Goal: Information Seeking & Learning: Learn about a topic

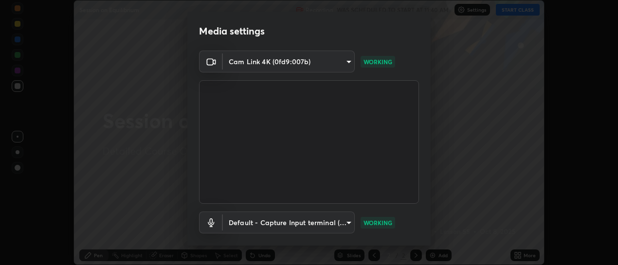
scroll to position [54, 0]
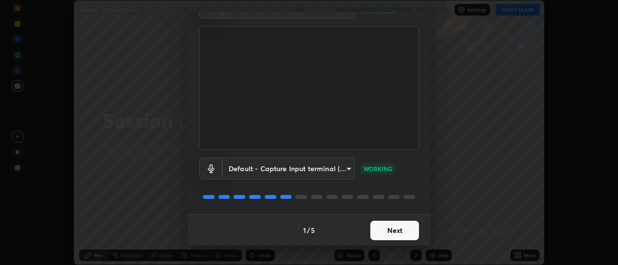
click at [387, 226] on button "Next" at bounding box center [395, 230] width 49 height 19
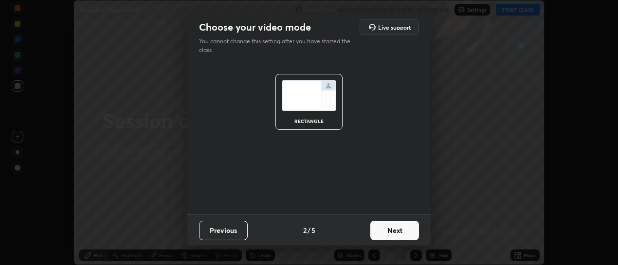
click at [386, 227] on button "Next" at bounding box center [395, 230] width 49 height 19
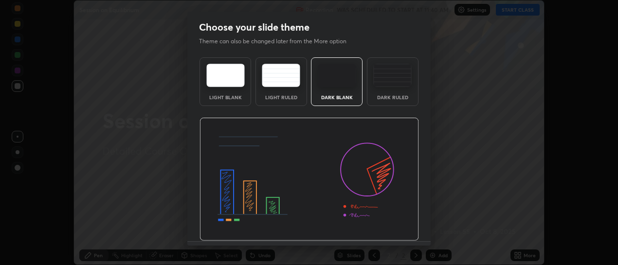
click at [390, 233] on img at bounding box center [310, 180] width 220 height 124
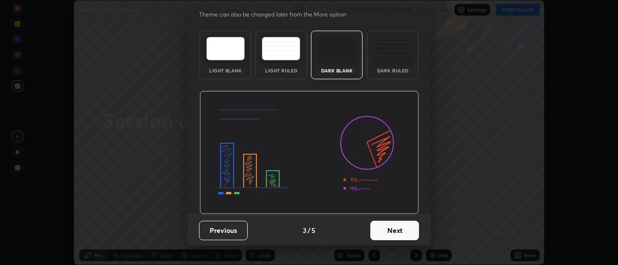
click at [389, 228] on button "Next" at bounding box center [395, 230] width 49 height 19
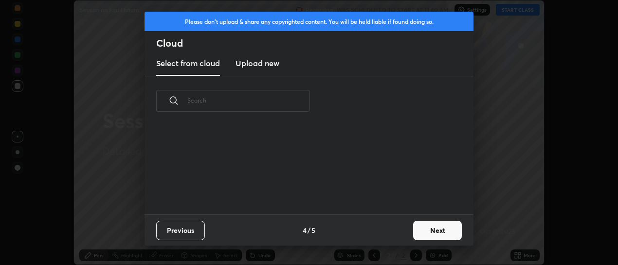
scroll to position [0, 0]
click at [392, 228] on div "Previous 4 / 5 Next" at bounding box center [309, 230] width 329 height 31
click at [395, 232] on div "Previous 4 / 5 Next" at bounding box center [309, 230] width 329 height 31
click at [430, 230] on button "Next" at bounding box center [437, 230] width 49 height 19
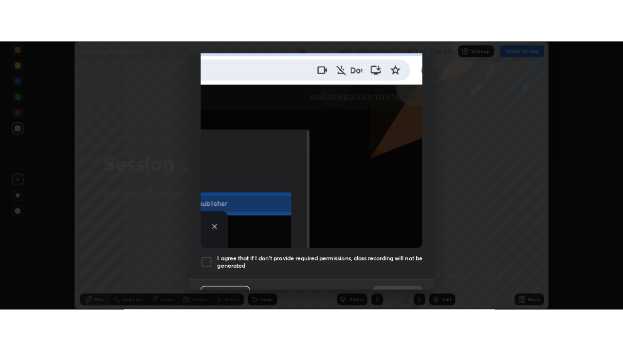
scroll to position [253, 0]
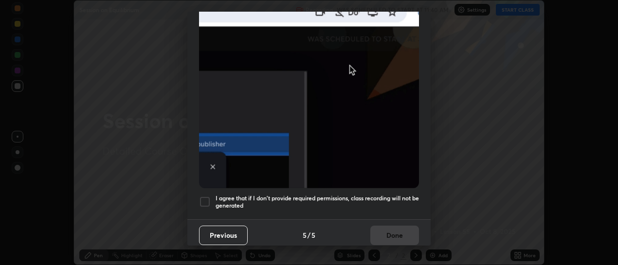
click at [400, 195] on h5 "I agree that if I don't provide required permissions, class recording will not …" at bounding box center [318, 202] width 204 height 15
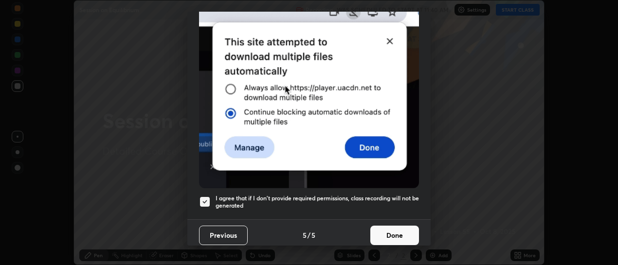
click at [400, 232] on button "Done" at bounding box center [395, 235] width 49 height 19
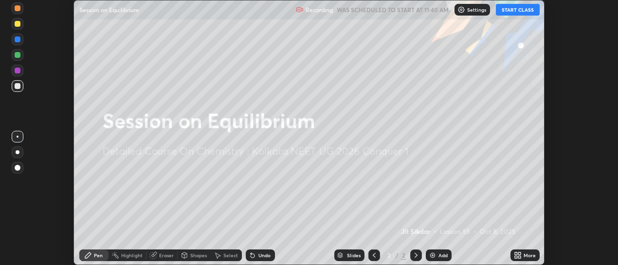
click at [522, 13] on button "START CLASS" at bounding box center [518, 10] width 44 height 12
click at [524, 254] on div "More" at bounding box center [525, 256] width 29 height 12
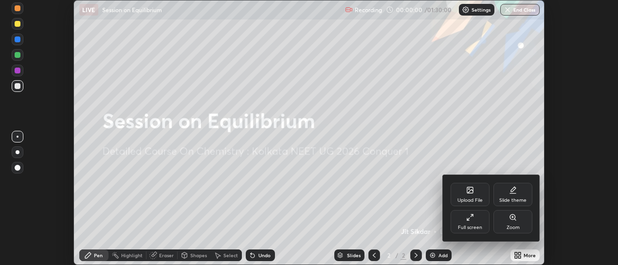
click at [477, 226] on div "Full screen" at bounding box center [470, 227] width 24 height 5
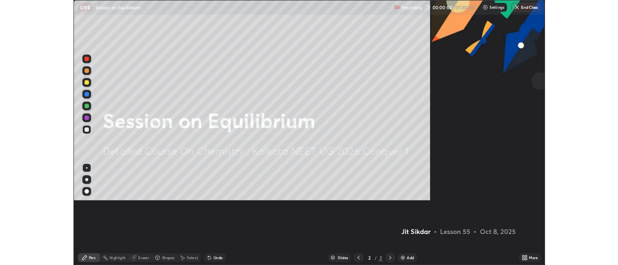
scroll to position [351, 623]
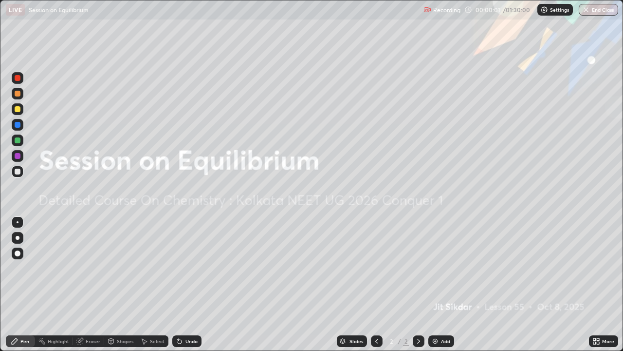
click at [444, 265] on div "Add" at bounding box center [445, 340] width 9 height 5
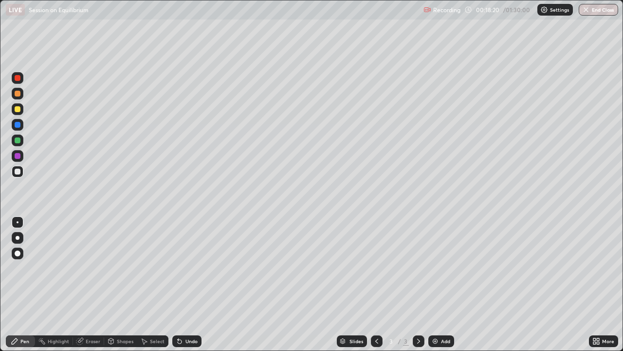
click at [184, 265] on div "Undo" at bounding box center [186, 341] width 29 height 12
click at [182, 265] on icon at bounding box center [180, 341] width 8 height 8
click at [182, 265] on div "Undo" at bounding box center [186, 341] width 29 height 12
click at [180, 265] on icon at bounding box center [180, 341] width 4 height 4
click at [447, 265] on div "Add" at bounding box center [445, 340] width 9 height 5
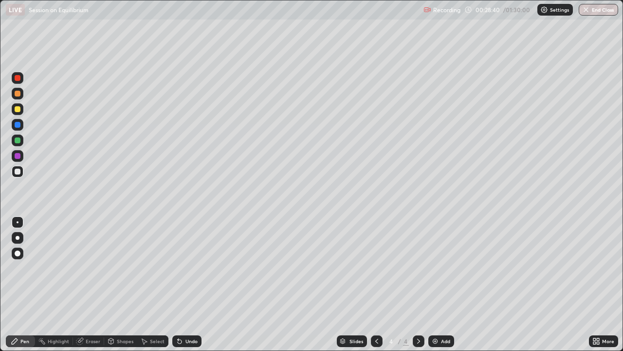
click at [19, 111] on div at bounding box center [18, 109] width 6 height 6
click at [18, 174] on div at bounding box center [18, 172] width 12 height 12
click at [186, 265] on div "Undo" at bounding box center [192, 340] width 12 height 5
click at [185, 265] on div "Undo" at bounding box center [186, 341] width 29 height 12
click at [184, 265] on div "Undo" at bounding box center [186, 341] width 29 height 12
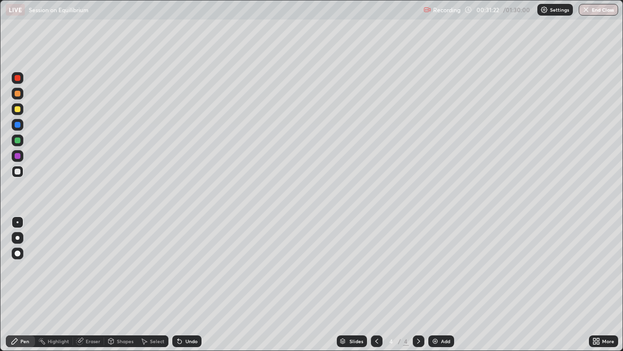
click at [184, 265] on div "Undo" at bounding box center [186, 341] width 29 height 12
click at [189, 265] on div "Undo" at bounding box center [192, 340] width 12 height 5
click at [186, 265] on div "Undo" at bounding box center [192, 340] width 12 height 5
click at [183, 265] on div "Undo" at bounding box center [186, 341] width 29 height 12
click at [182, 265] on div "Undo" at bounding box center [186, 341] width 29 height 12
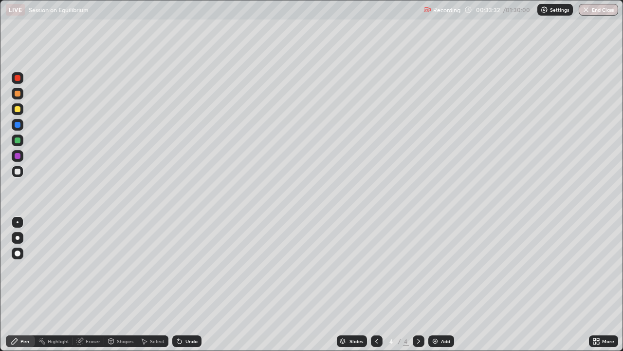
click at [181, 265] on icon at bounding box center [180, 341] width 8 height 8
click at [450, 265] on div "Add" at bounding box center [441, 341] width 26 height 12
click at [373, 265] on icon at bounding box center [377, 341] width 8 height 8
click at [413, 265] on div at bounding box center [419, 341] width 12 height 12
click at [377, 265] on icon at bounding box center [377, 341] width 8 height 8
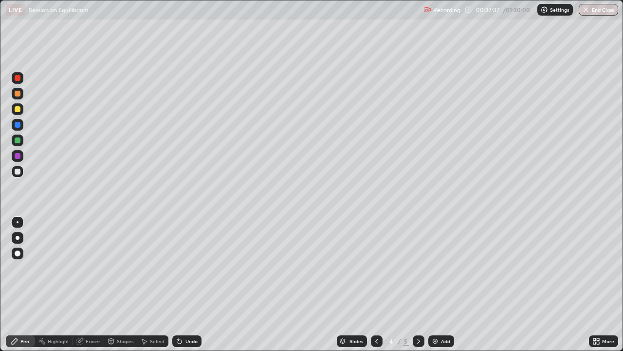
click at [421, 265] on div at bounding box center [419, 341] width 12 height 12
click at [189, 265] on div "Undo" at bounding box center [192, 340] width 12 height 5
click at [186, 265] on div "Undo" at bounding box center [192, 340] width 12 height 5
click at [188, 265] on div "Undo" at bounding box center [192, 340] width 12 height 5
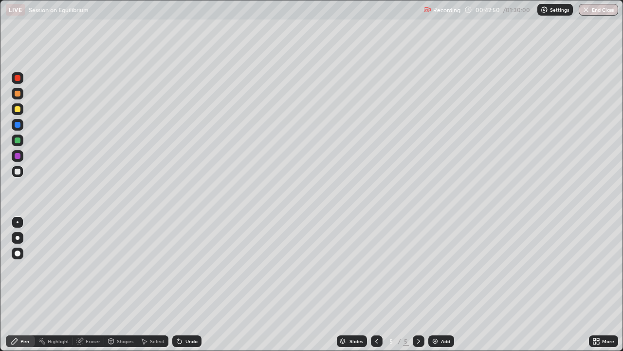
click at [380, 265] on div at bounding box center [377, 341] width 12 height 12
click at [417, 265] on icon at bounding box center [419, 341] width 8 height 8
click at [374, 265] on icon at bounding box center [377, 341] width 8 height 8
click at [418, 265] on icon at bounding box center [419, 341] width 8 height 8
click at [445, 265] on div "Add" at bounding box center [441, 341] width 26 height 12
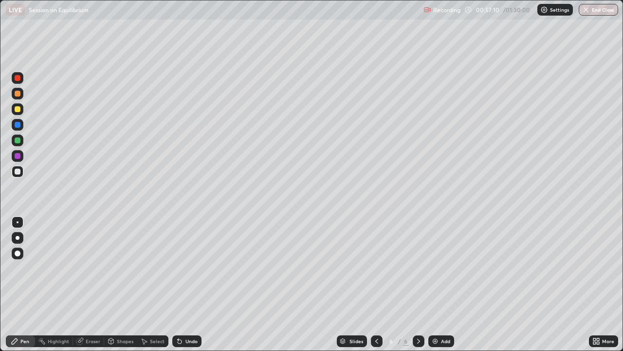
click at [439, 265] on div "Slides 6 / 6 Add" at bounding box center [396, 340] width 388 height 19
click at [447, 265] on div "Add" at bounding box center [441, 341] width 26 height 12
click at [17, 107] on div at bounding box center [18, 109] width 6 height 6
click at [190, 265] on div "Undo" at bounding box center [192, 340] width 12 height 5
click at [19, 175] on div at bounding box center [18, 172] width 12 height 12
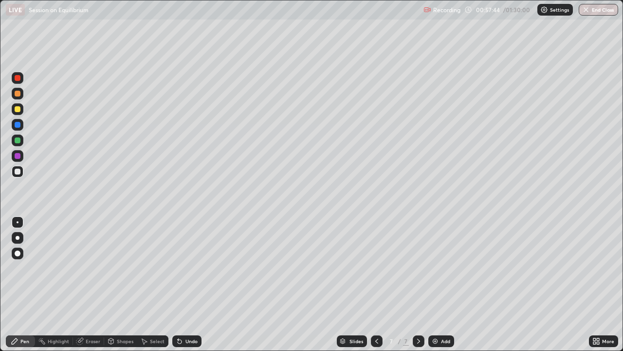
click at [95, 265] on div "Eraser" at bounding box center [93, 340] width 15 height 5
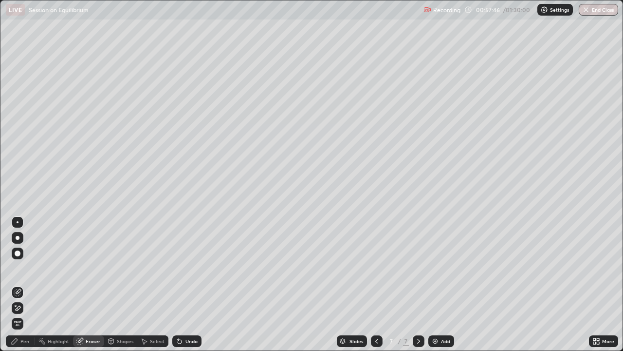
click at [23, 265] on div "Pen" at bounding box center [20, 341] width 29 height 12
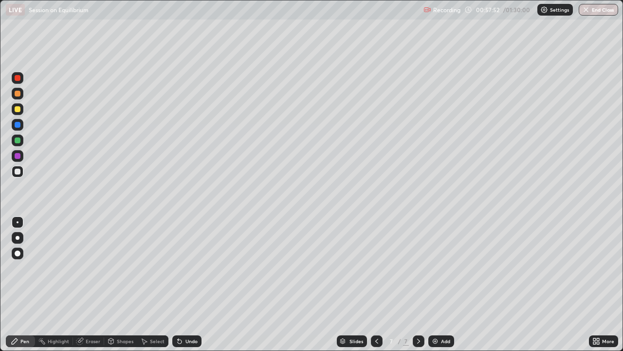
click at [19, 175] on div at bounding box center [18, 172] width 12 height 12
click at [186, 265] on div "Undo" at bounding box center [192, 340] width 12 height 5
click at [183, 265] on div "Undo" at bounding box center [186, 341] width 29 height 12
click at [182, 265] on div "Undo" at bounding box center [186, 341] width 29 height 12
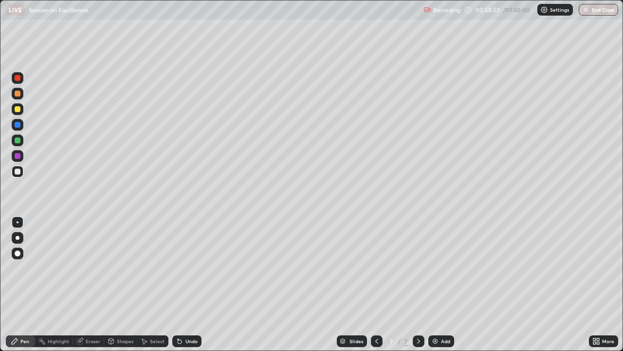
click at [181, 265] on icon at bounding box center [180, 341] width 8 height 8
click at [185, 265] on div "Undo" at bounding box center [186, 341] width 29 height 12
click at [188, 265] on div "Undo" at bounding box center [192, 340] width 12 height 5
click at [444, 265] on div "Add" at bounding box center [445, 340] width 9 height 5
click at [371, 265] on div at bounding box center [377, 341] width 12 height 12
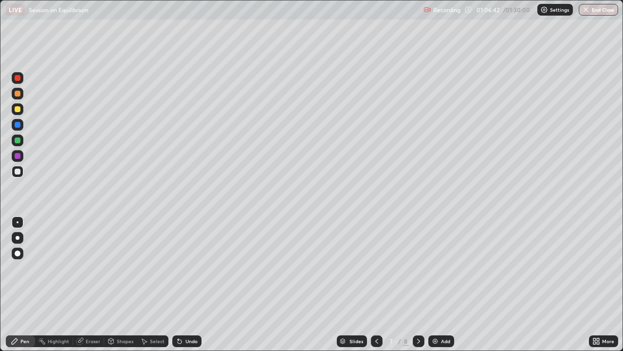
click at [418, 265] on icon at bounding box center [419, 341] width 8 height 8
click at [190, 265] on div "Undo" at bounding box center [192, 340] width 12 height 5
click at [187, 265] on div "Undo" at bounding box center [192, 340] width 12 height 5
click at [441, 265] on div "Add" at bounding box center [445, 340] width 9 height 5
click at [594, 265] on icon at bounding box center [595, 342] width 2 height 2
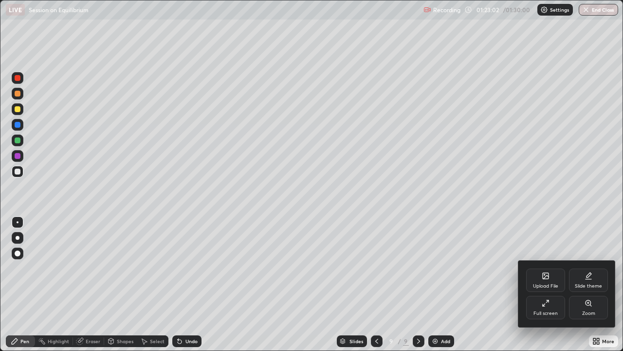
click at [535, 265] on div "Full screen" at bounding box center [545, 307] width 39 height 23
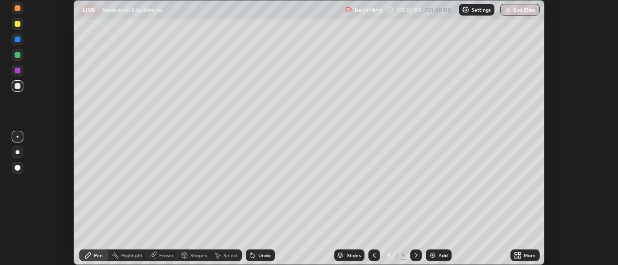
scroll to position [48423, 48070]
click at [520, 10] on button "End Class" at bounding box center [520, 10] width 39 height 12
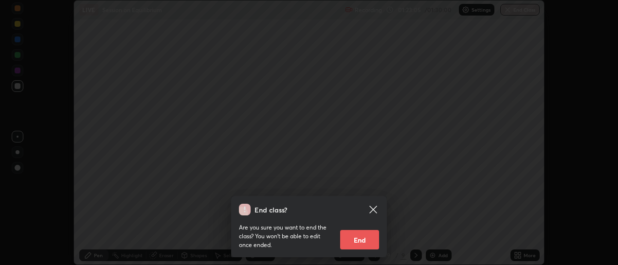
click at [359, 236] on button "End" at bounding box center [359, 239] width 39 height 19
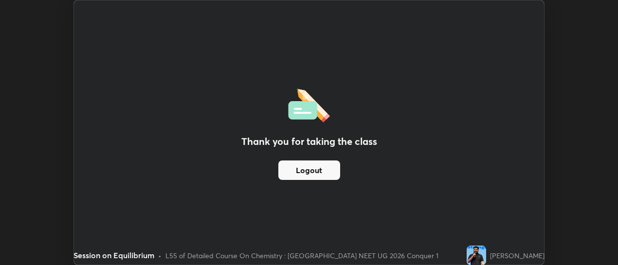
click at [330, 168] on button "Logout" at bounding box center [309, 170] width 62 height 19
